Goal: Task Accomplishment & Management: Complete application form

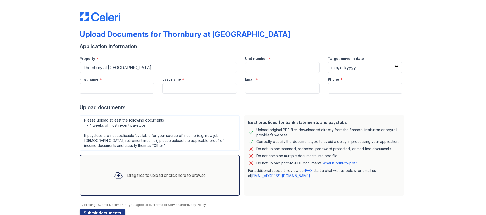
scroll to position [12, 0]
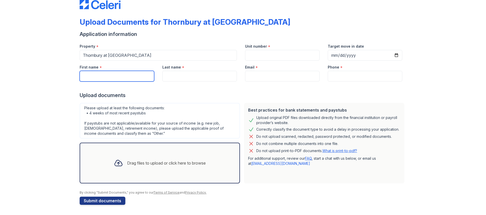
click at [110, 76] on input "First name" at bounding box center [117, 76] width 75 height 11
type input "Annjanelle"
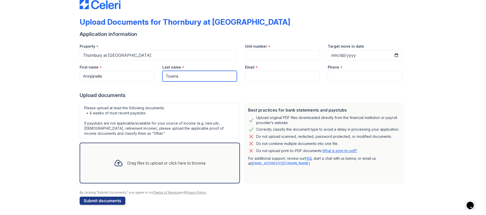
type input "Towns"
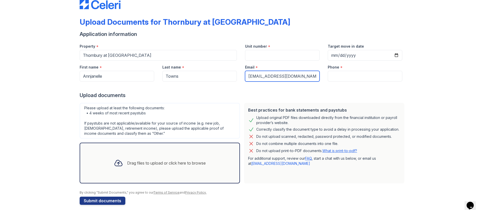
type input "[EMAIL_ADDRESS][DOMAIN_NAME]"
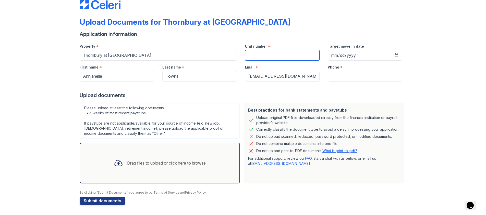
click at [251, 56] on input "Unit number" at bounding box center [282, 55] width 75 height 11
type input "1715"
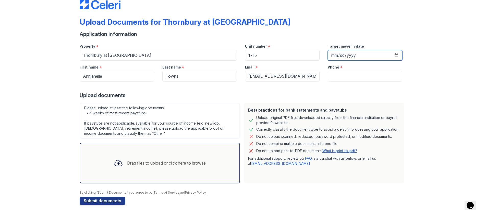
click at [398, 53] on input "Target move in date" at bounding box center [365, 55] width 75 height 11
click at [396, 55] on input "Target move in date" at bounding box center [365, 55] width 75 height 11
type input "[DATE]"
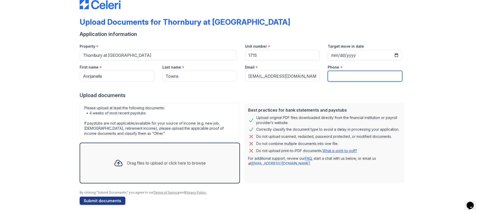
click at [348, 74] on input "Phone" at bounding box center [365, 76] width 75 height 11
type input "6197216250"
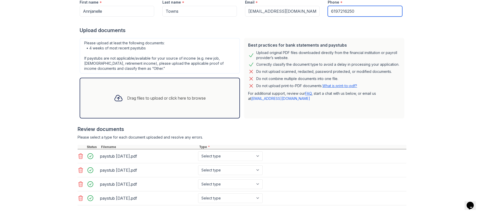
scroll to position [102, 0]
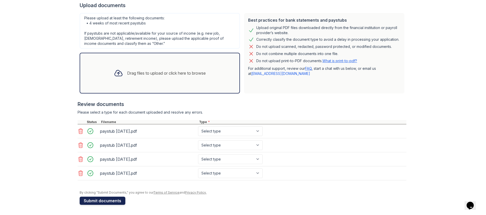
click at [100, 201] on button "Submit documents" at bounding box center [103, 201] width 46 height 8
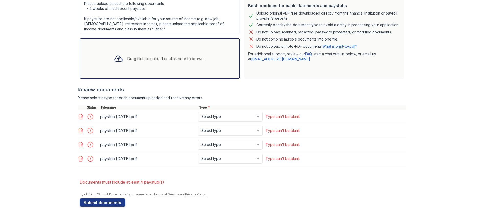
scroll to position [133, 0]
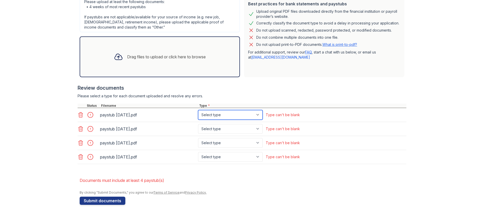
click at [257, 115] on select "Select type Paystub Bank Statement Offer Letter Tax Documents Benefit Award Let…" at bounding box center [230, 115] width 65 height 10
select select "paystub"
click at [198, 110] on select "Select type Paystub Bank Statement Offer Letter Tax Documents Benefit Award Let…" at bounding box center [230, 115] width 65 height 10
click at [259, 129] on select "Select type Paystub Bank Statement Offer Letter Tax Documents Benefit Award Let…" at bounding box center [230, 129] width 65 height 10
select select "paystub"
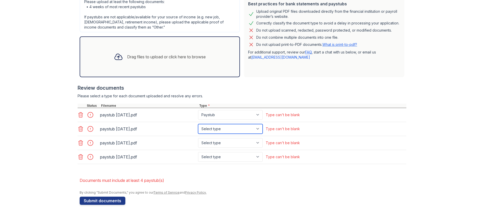
click at [198, 124] on select "Select type Paystub Bank Statement Offer Letter Tax Documents Benefit Award Let…" at bounding box center [230, 129] width 65 height 10
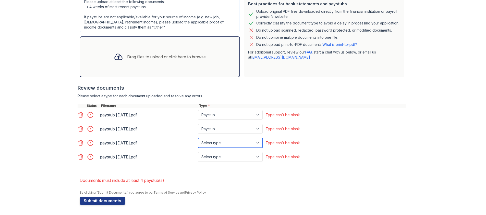
click at [255, 143] on select "Select type Paystub Bank Statement Offer Letter Tax Documents Benefit Award Let…" at bounding box center [230, 143] width 65 height 10
select select "paystub"
click at [198, 138] on select "Select type Paystub Bank Statement Offer Letter Tax Documents Benefit Award Let…" at bounding box center [230, 143] width 65 height 10
click at [258, 156] on select "Select type Paystub Bank Statement Offer Letter Tax Documents Benefit Award Let…" at bounding box center [230, 157] width 65 height 10
select select "paystub"
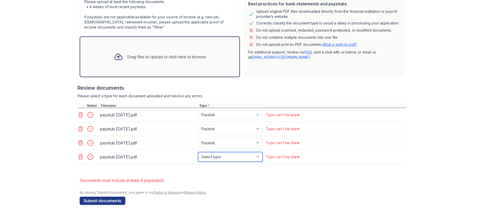
click at [198, 152] on select "Select type Paystub Bank Statement Offer Letter Tax Documents Benefit Award Let…" at bounding box center [230, 157] width 65 height 10
click at [98, 201] on button "Submit documents" at bounding box center [103, 201] width 46 height 8
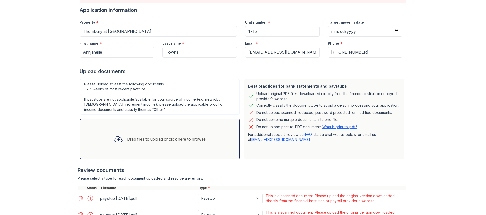
scroll to position [127, 0]
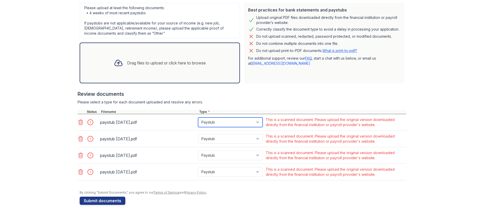
click at [258, 122] on select "Paystub Bank Statement Offer Letter Tax Documents Benefit Award Letter Investme…" at bounding box center [230, 123] width 65 height 10
click at [110, 71] on div "Drag files to upload or click here to browse" at bounding box center [160, 62] width 100 height 17
click at [80, 124] on icon at bounding box center [81, 122] width 6 height 6
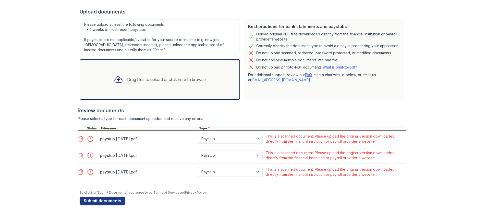
click at [79, 138] on icon at bounding box center [81, 139] width 6 height 6
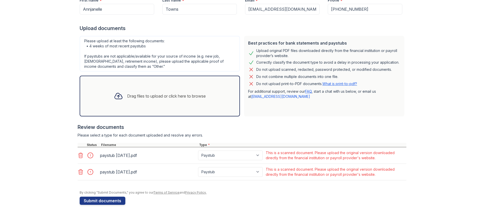
click at [79, 155] on icon at bounding box center [81, 156] width 6 height 6
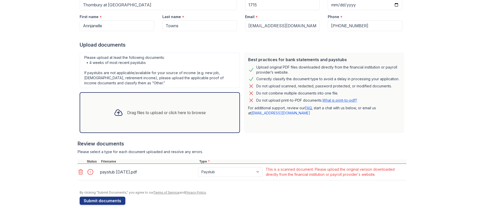
click at [78, 171] on icon at bounding box center [81, 172] width 6 height 6
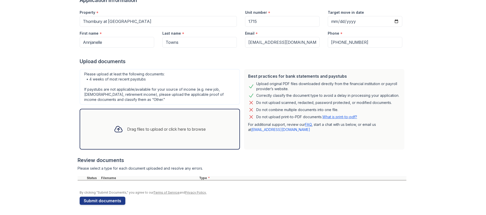
scroll to position [60, 0]
click at [114, 128] on icon at bounding box center [118, 129] width 9 height 9
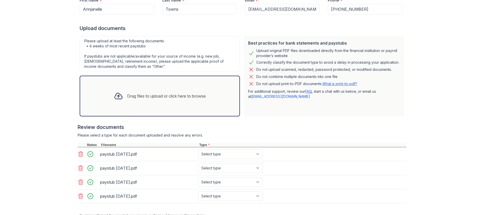
scroll to position [117, 0]
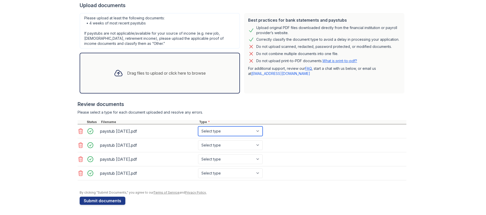
click at [259, 131] on select "Select type Paystub Bank Statement Offer Letter Tax Documents Benefit Award Let…" at bounding box center [230, 132] width 65 height 10
select select "paystub"
click at [198, 127] on select "Select type Paystub Bank Statement Offer Letter Tax Documents Benefit Award Let…" at bounding box center [230, 132] width 65 height 10
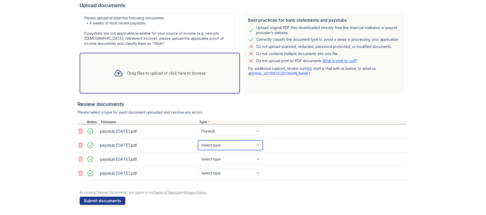
click at [252, 144] on select "Select type Paystub Bank Statement Offer Letter Tax Documents Benefit Award Let…" at bounding box center [230, 146] width 65 height 10
select select "paystub"
click at [198, 141] on select "Select type Paystub Bank Statement Offer Letter Tax Documents Benefit Award Let…" at bounding box center [230, 146] width 65 height 10
click at [254, 160] on select "Select type Paystub Bank Statement Offer Letter Tax Documents Benefit Award Let…" at bounding box center [230, 160] width 65 height 10
select select "paystub"
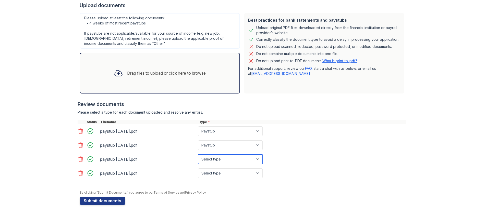
click at [198, 155] on select "Select type Paystub Bank Statement Offer Letter Tax Documents Benefit Award Let…" at bounding box center [230, 160] width 65 height 10
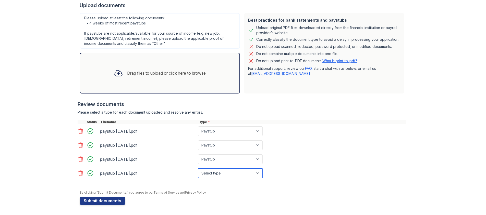
click at [252, 175] on select "Select type Paystub Bank Statement Offer Letter Tax Documents Benefit Award Let…" at bounding box center [230, 174] width 65 height 10
select select "paystub"
click at [198, 169] on select "Select type Paystub Bank Statement Offer Letter Tax Documents Benefit Award Let…" at bounding box center [230, 174] width 65 height 10
click at [108, 202] on button "Submit documents" at bounding box center [103, 201] width 46 height 8
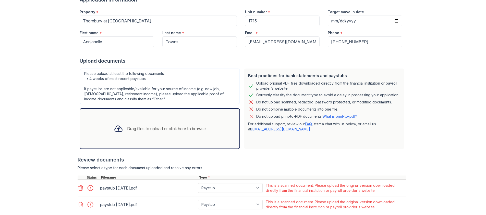
scroll to position [127, 0]
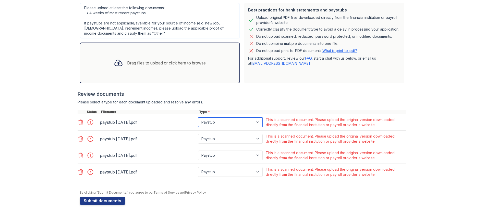
click at [258, 121] on select "Paystub Bank Statement Offer Letter Tax Documents Benefit Award Letter Investme…" at bounding box center [230, 123] width 65 height 10
click at [291, 102] on div "Please select a type for each document uploaded and resolve any errors." at bounding box center [242, 102] width 329 height 5
click at [80, 123] on icon at bounding box center [81, 122] width 4 height 5
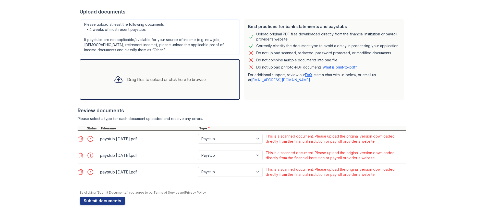
click at [79, 139] on icon at bounding box center [81, 139] width 6 height 6
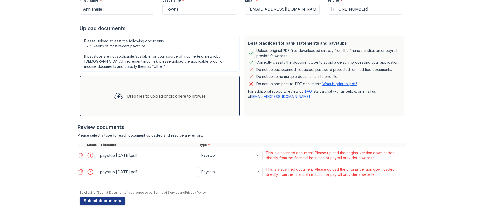
click at [79, 155] on div at bounding box center [88, 156] width 21 height 12
click at [79, 155] on icon at bounding box center [81, 156] width 6 height 6
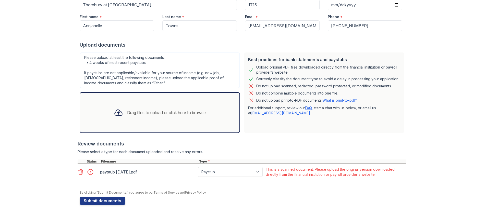
click at [79, 173] on icon at bounding box center [81, 172] width 4 height 5
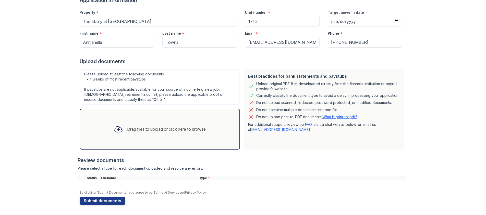
click at [132, 131] on div "Drag files to upload or click here to browse" at bounding box center [166, 129] width 79 height 6
click at [260, 131] on link "[EMAIL_ADDRESS][DOMAIN_NAME]" at bounding box center [280, 130] width 59 height 4
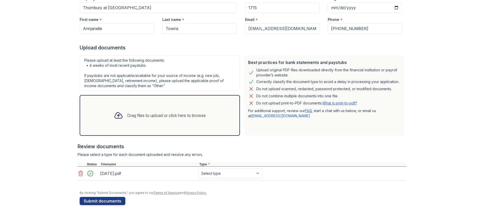
scroll to position [75, 0]
click at [252, 171] on select "Select type Paystub Bank Statement Offer Letter Tax Documents Benefit Award Let…" at bounding box center [230, 174] width 65 height 10
click at [225, 173] on select "Select type Paystub Bank Statement Offer Letter Tax Documents Benefit Award Let…" at bounding box center [230, 174] width 65 height 10
select select "paystub"
click at [198, 169] on select "Select type Paystub Bank Statement Offer Letter Tax Documents Benefit Award Let…" at bounding box center [230, 174] width 65 height 10
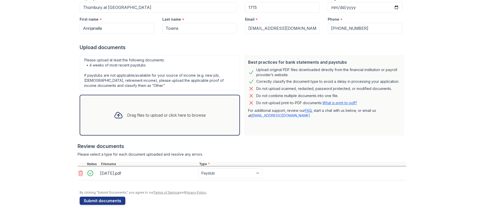
click at [250, 153] on div "Please select a type for each document uploaded and resolve any errors." at bounding box center [242, 154] width 329 height 5
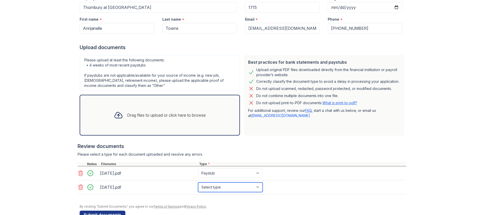
click at [257, 187] on select "Select type Paystub Bank Statement Offer Letter Tax Documents Benefit Award Let…" at bounding box center [230, 188] width 65 height 10
select select "paystub"
click at [198, 183] on select "Select type Paystub Bank Statement Offer Letter Tax Documents Benefit Award Let…" at bounding box center [230, 188] width 65 height 10
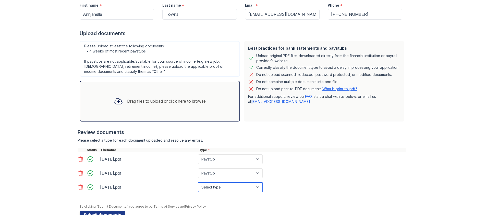
click at [257, 188] on select "Select type Paystub Bank Statement Offer Letter Tax Documents Benefit Award Let…" at bounding box center [230, 188] width 65 height 10
select select "paystub"
click at [198, 183] on select "Select type Paystub Bank Statement Offer Letter Tax Documents Benefit Award Let…" at bounding box center [230, 188] width 65 height 10
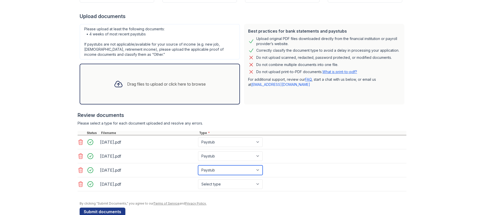
scroll to position [117, 0]
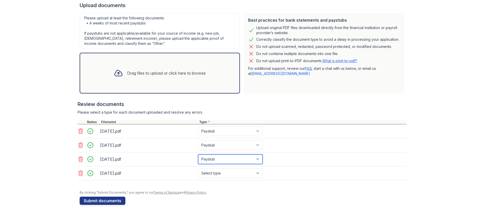
click at [222, 161] on select "Select type Paystub Bank Statement Offer Letter Tax Documents Benefit Award Let…" at bounding box center [230, 160] width 65 height 10
click at [198, 155] on select "Select type Paystub Bank Statement Offer Letter Tax Documents Benefit Award Let…" at bounding box center [230, 160] width 65 height 10
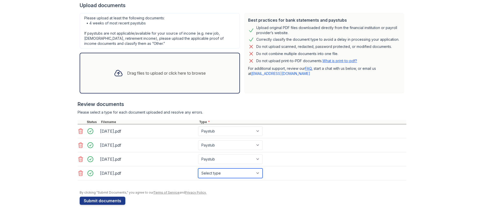
click at [216, 171] on select "Select type Paystub Bank Statement Offer Letter Tax Documents Benefit Award Let…" at bounding box center [230, 174] width 65 height 10
select select "paystub"
click at [198, 169] on select "Select type Paystub Bank Statement Offer Letter Tax Documents Benefit Award Let…" at bounding box center [230, 174] width 65 height 10
click at [210, 114] on div "Please select a type for each document uploaded and resolve any errors." at bounding box center [242, 112] width 329 height 5
click at [99, 198] on button "Submit documents" at bounding box center [103, 201] width 46 height 8
